Goal: Information Seeking & Learning: Learn about a topic

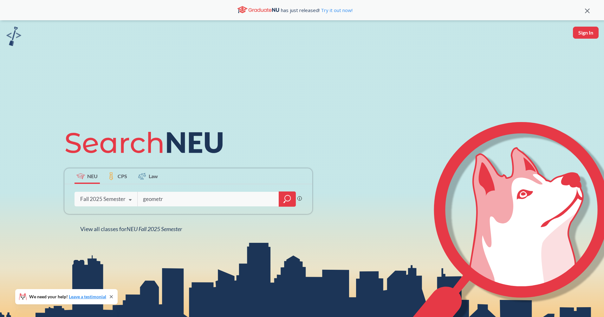
type input "geometry"
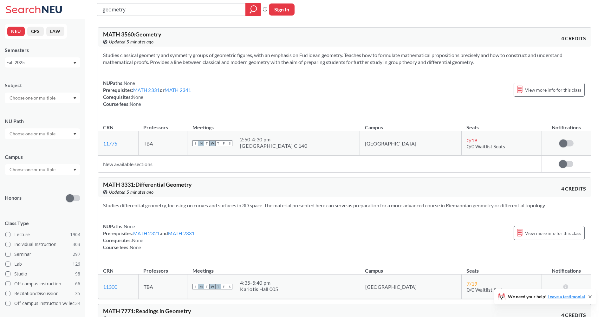
click at [330, 116] on div "Studies classical geometry and symmetry groups of geometric figures, with an em…" at bounding box center [344, 82] width 493 height 71
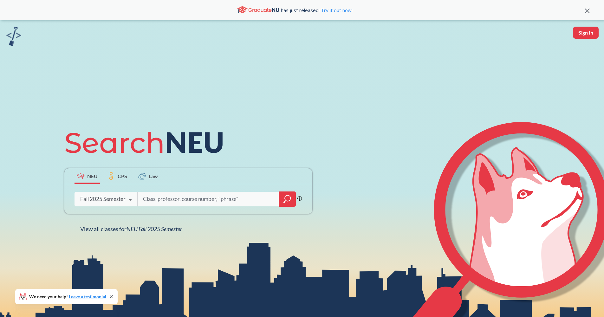
click at [251, 201] on input "search" at bounding box center [208, 198] width 132 height 13
type input "geometry"
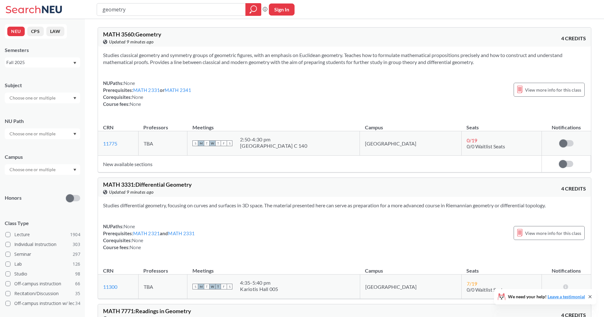
click at [329, 148] on div "S M T W T F S 2:50 - 4:30 pm West Village C 140" at bounding box center [273, 143] width 162 height 14
click at [329, 118] on th "Meetings" at bounding box center [273, 125] width 173 height 14
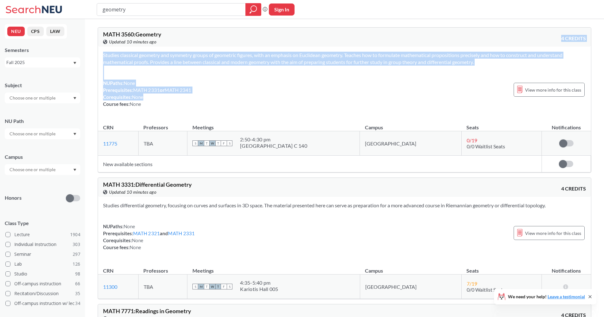
drag, startPoint x: 191, startPoint y: 91, endPoint x: 190, endPoint y: 44, distance: 47.6
click at [190, 44] on div "MATH 3560 : Geometry View this course on Banner. Updated 10 minutes ago 4 CREDI…" at bounding box center [345, 99] width 494 height 145
click at [190, 44] on div "View this course on Banner. Updated 10 minutes ago" at bounding box center [224, 41] width 242 height 7
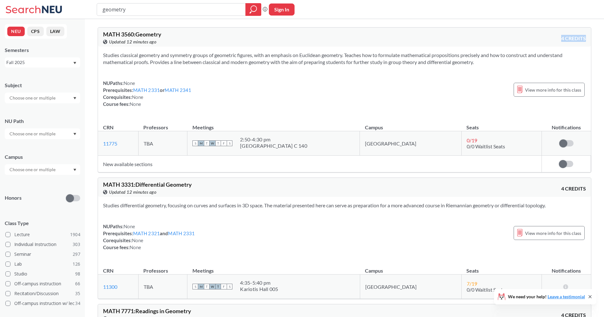
drag, startPoint x: 493, startPoint y: 70, endPoint x: 500, endPoint y: 40, distance: 30.9
click at [500, 40] on div "MATH 3560 : Geometry View this course on Banner. Updated 12 minutes ago 4 CREDI…" at bounding box center [345, 99] width 494 height 145
click at [500, 40] on div "MATH 3560 : Geometry View this course on Banner. Updated 12 minutes ago 4 CREDI…" at bounding box center [344, 37] width 493 height 19
drag, startPoint x: 497, startPoint y: 61, endPoint x: 499, endPoint y: 48, distance: 12.5
click at [499, 48] on div "Studies classical geometry and symmetry groups of geometric figures, with an em…" at bounding box center [344, 82] width 493 height 71
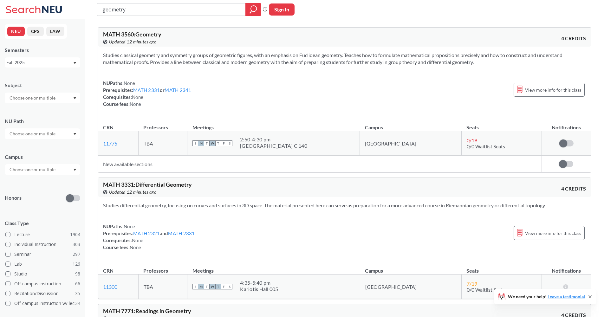
click at [499, 44] on div "MATH 3560 : Geometry View this course on Banner. Updated 12 minutes ago 4 CREDI…" at bounding box center [344, 37] width 493 height 19
